Goal: Transaction & Acquisition: Download file/media

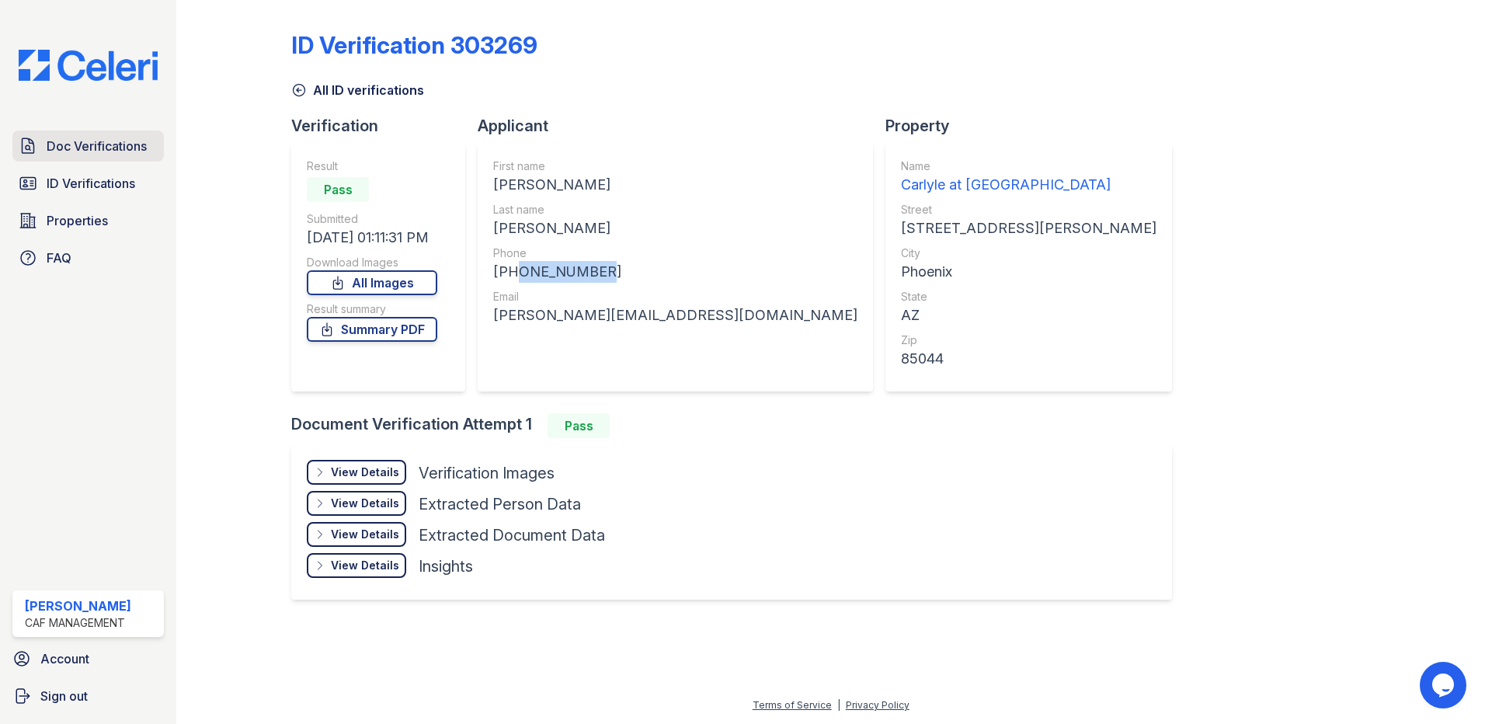
drag, startPoint x: 0, startPoint y: 0, endPoint x: 132, endPoint y: 149, distance: 199.1
click at [132, 149] on span "Doc Verifications" at bounding box center [97, 146] width 100 height 19
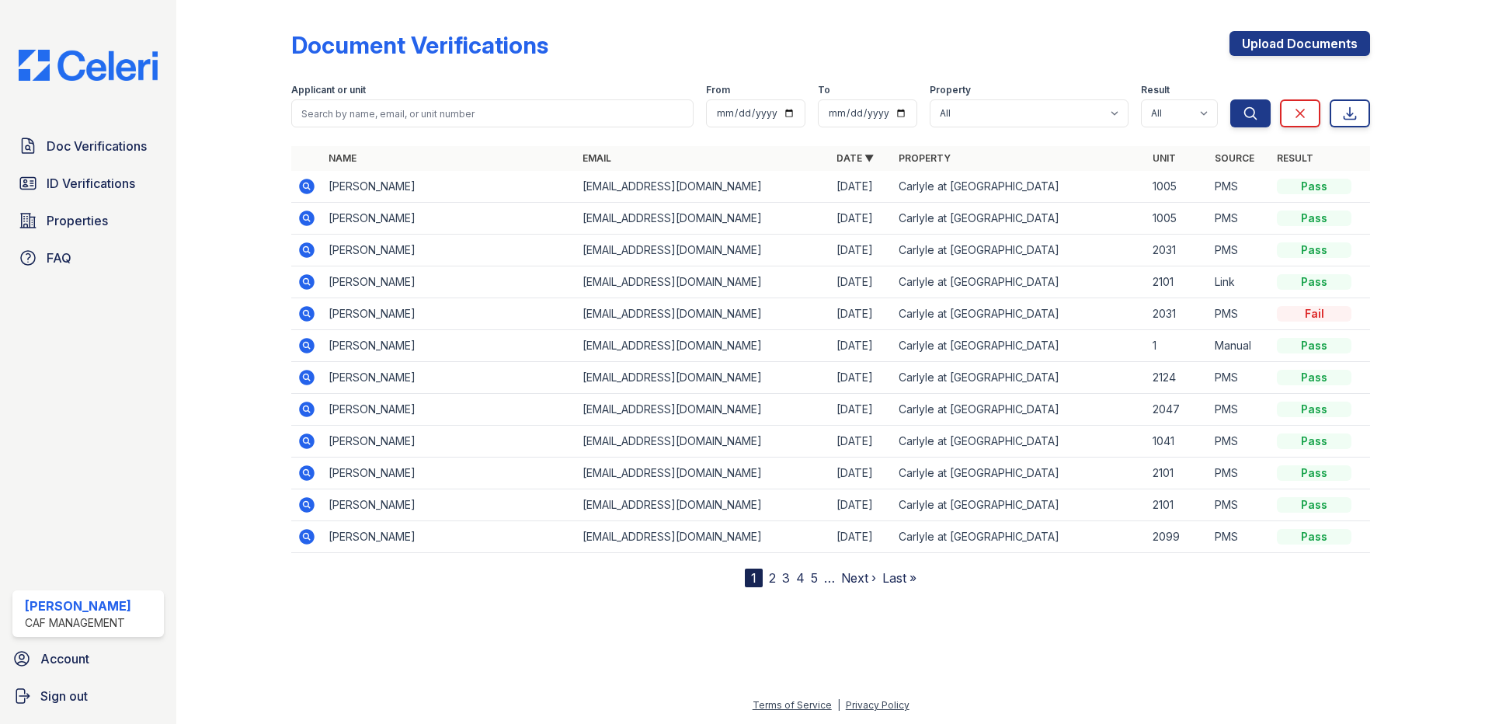
click at [303, 279] on icon at bounding box center [307, 282] width 16 height 16
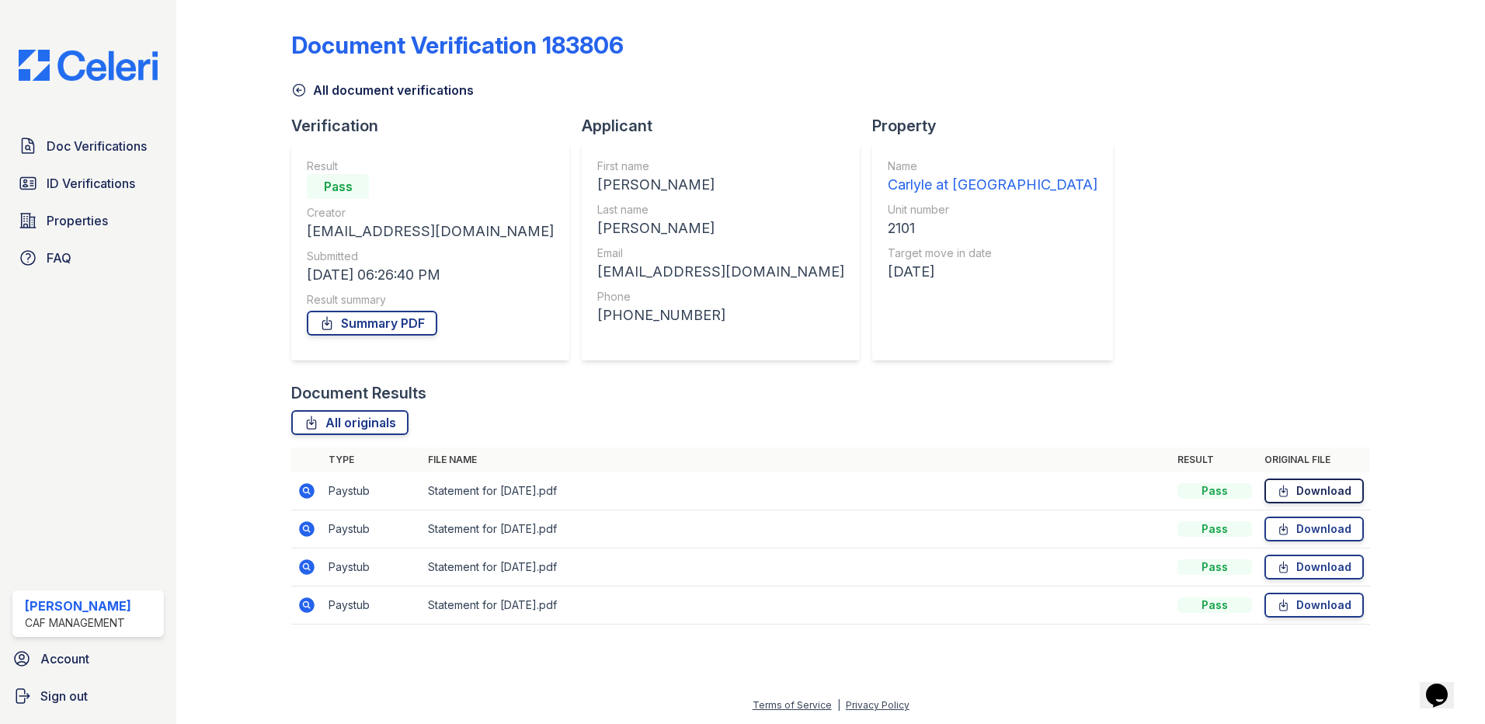
click at [1339, 488] on link "Download" at bounding box center [1313, 490] width 99 height 25
click at [1284, 532] on icon at bounding box center [1283, 529] width 13 height 16
click at [1326, 573] on link "Download" at bounding box center [1313, 566] width 99 height 25
click at [1308, 609] on link "Download" at bounding box center [1313, 604] width 99 height 25
click at [379, 325] on link "Summary PDF" at bounding box center [372, 323] width 130 height 25
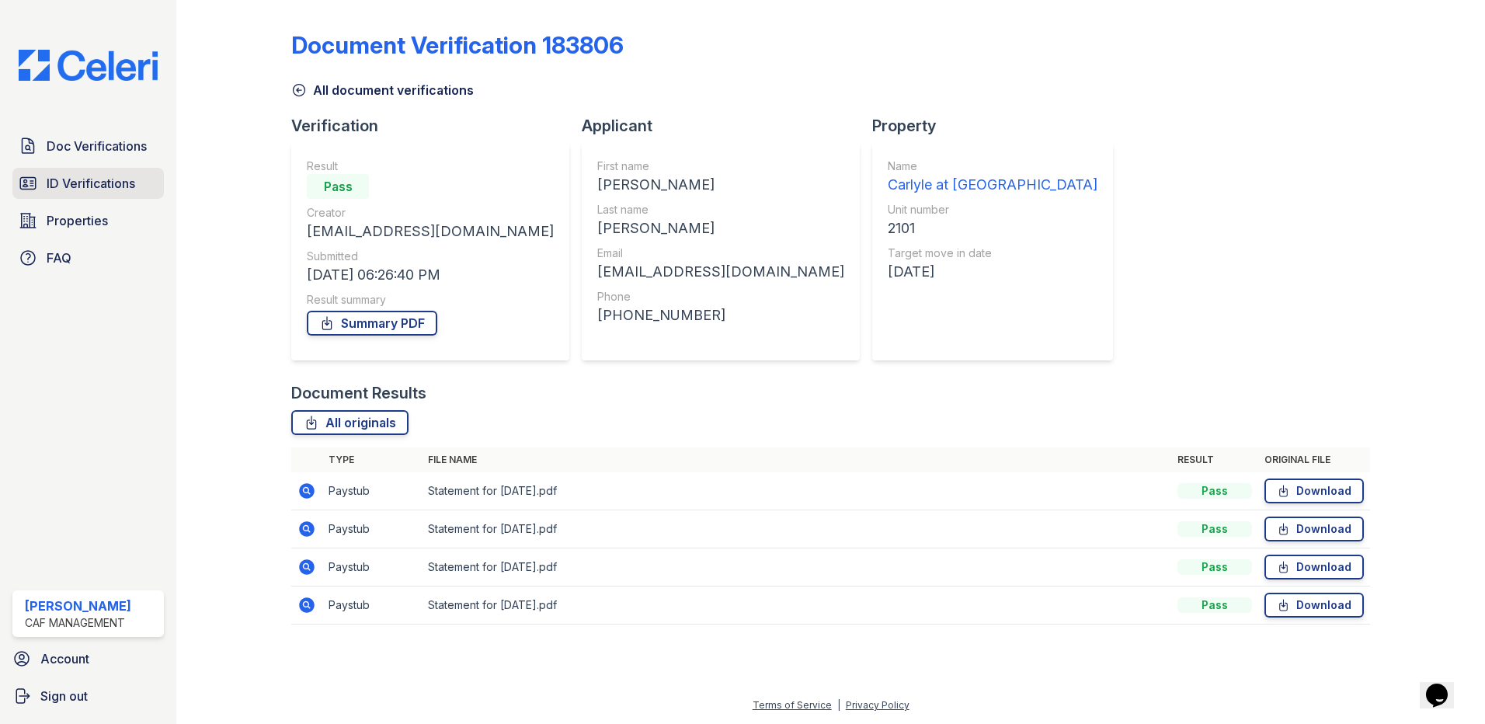
click at [83, 198] on link "ID Verifications" at bounding box center [87, 183] width 151 height 31
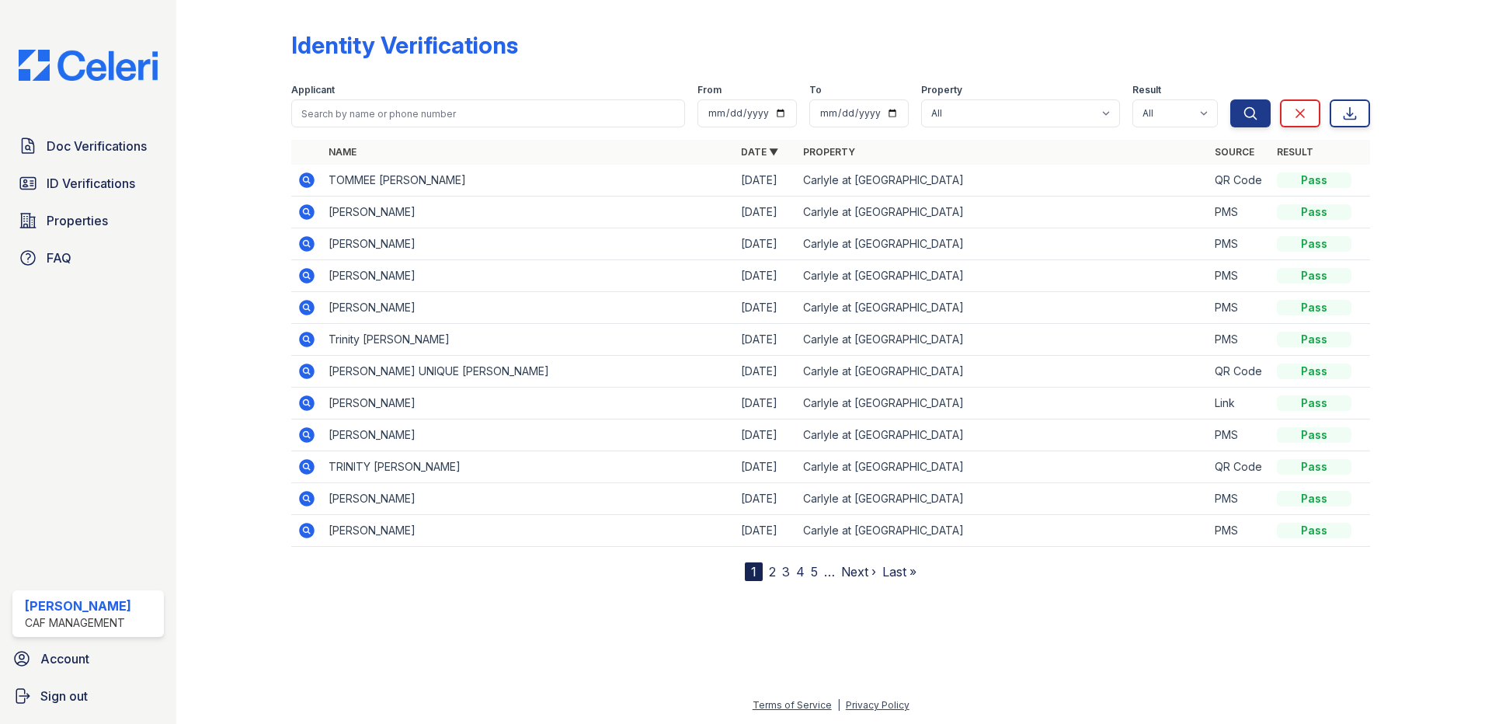
click at [306, 273] on icon at bounding box center [306, 275] width 19 height 19
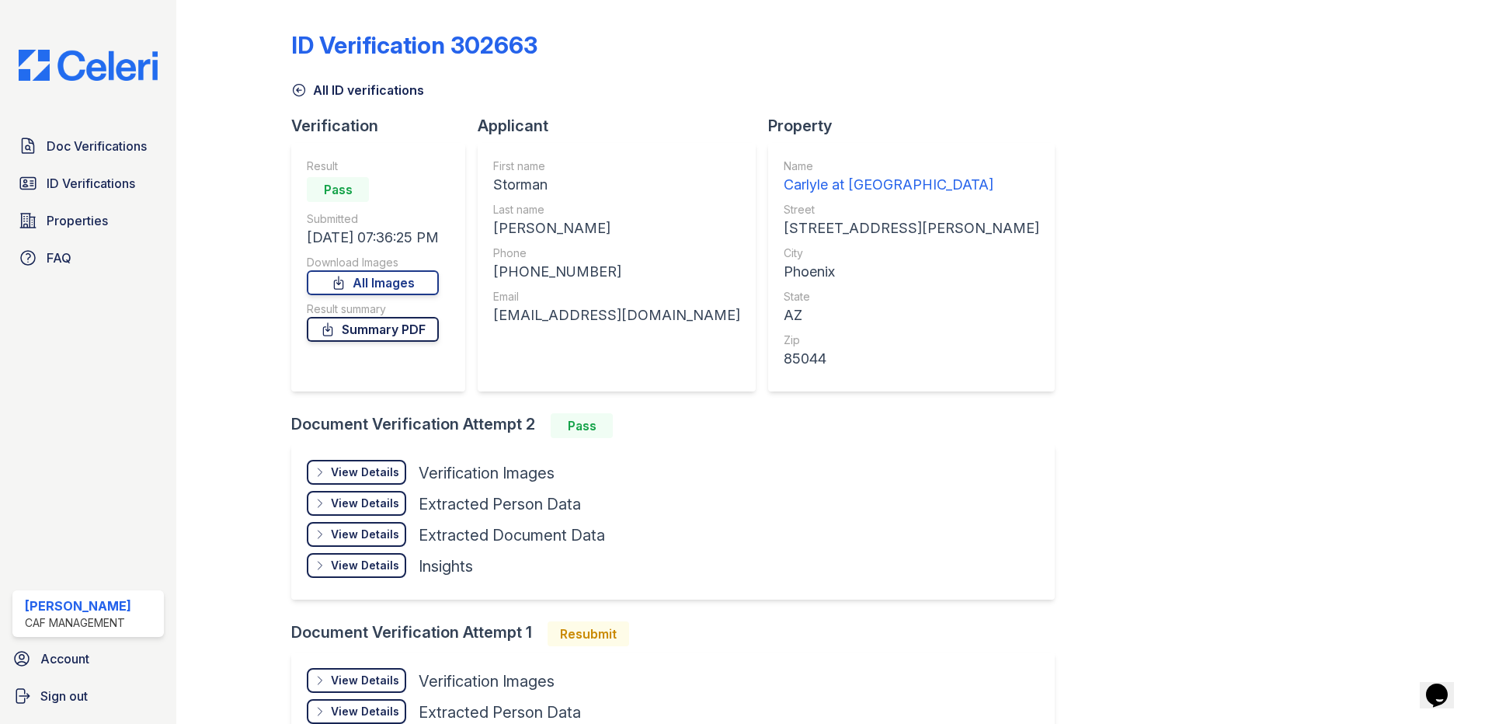
click at [370, 339] on link "Summary PDF" at bounding box center [373, 329] width 132 height 25
click at [404, 269] on div "Download Images" at bounding box center [373, 263] width 132 height 16
click at [401, 275] on link "All Images" at bounding box center [373, 282] width 132 height 25
click at [45, 142] on link "Doc Verifications" at bounding box center [87, 145] width 151 height 31
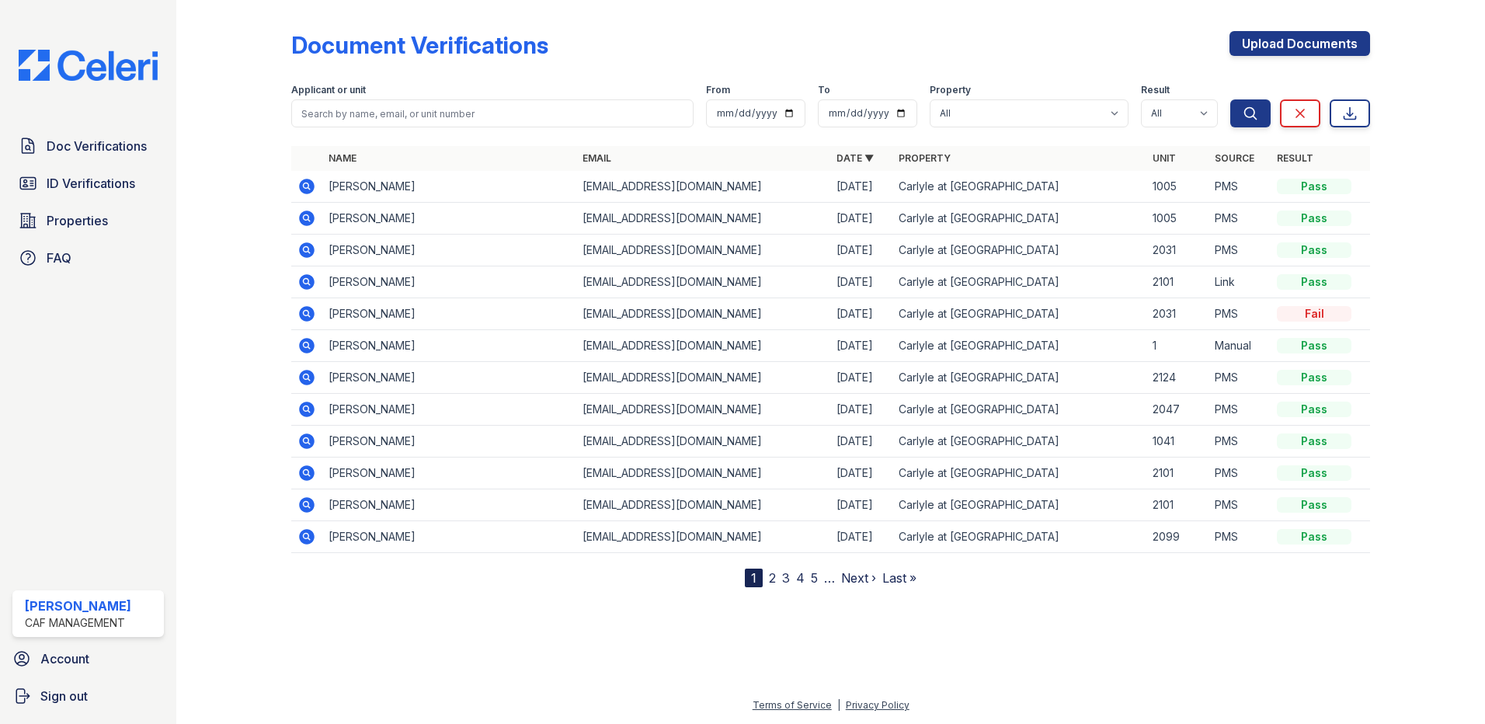
click at [303, 250] on icon at bounding box center [307, 250] width 16 height 16
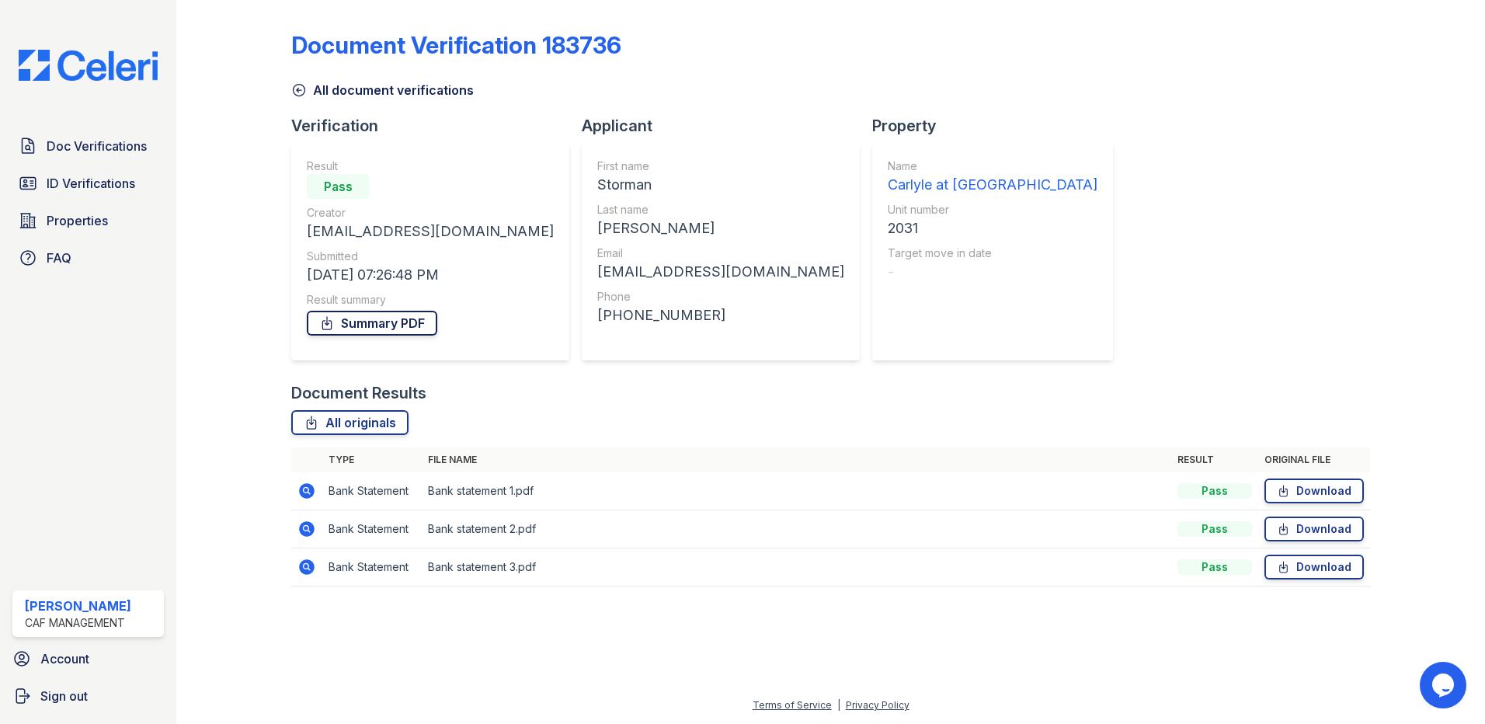
click at [386, 331] on link "Summary PDF" at bounding box center [372, 323] width 130 height 25
